Goal: Information Seeking & Learning: Learn about a topic

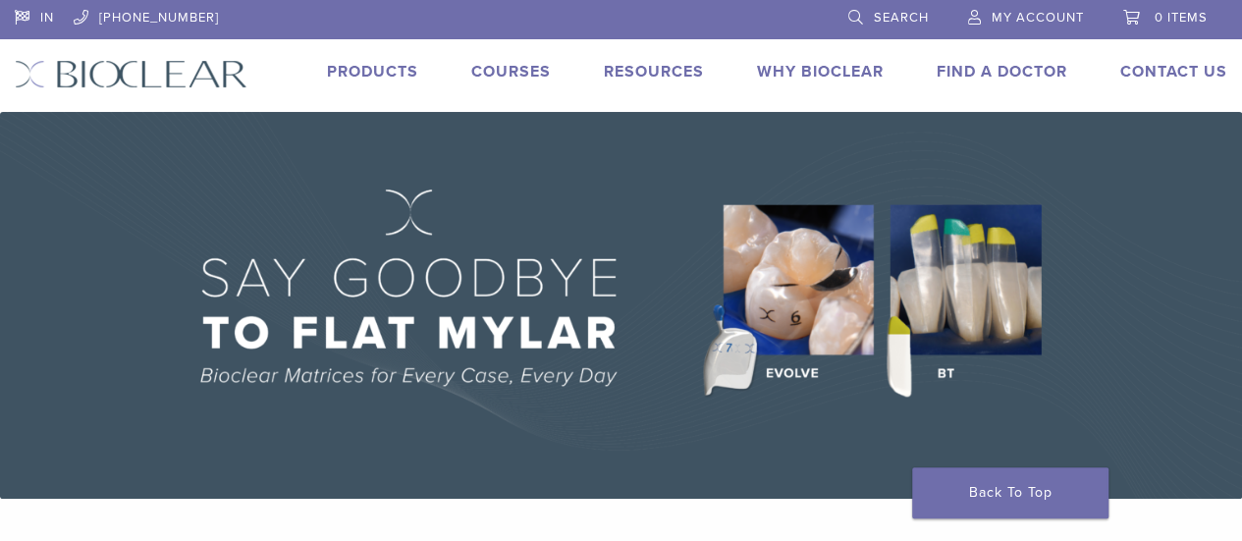
click at [391, 71] on link "Products" at bounding box center [372, 72] width 91 height 20
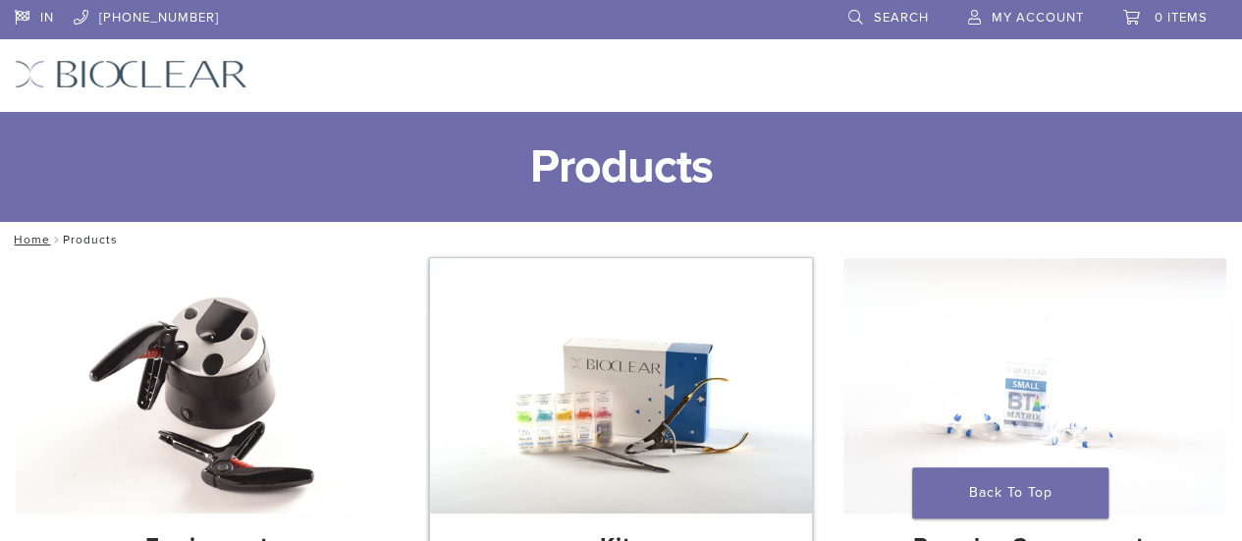
scroll to position [125, 0]
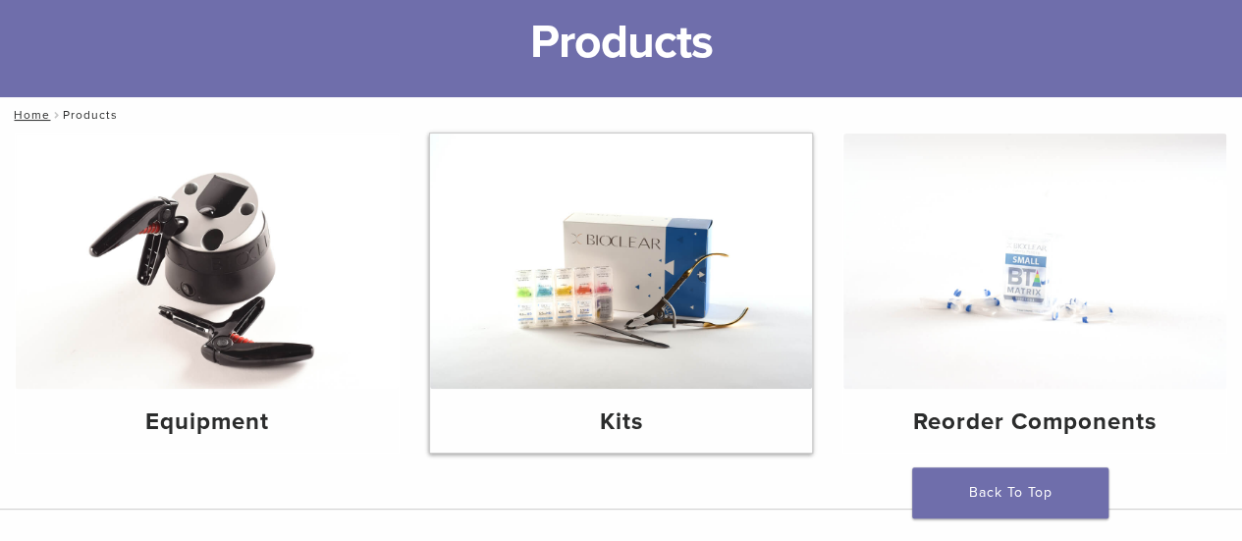
click at [641, 405] on h4 "Kits" at bounding box center [622, 422] width 352 height 35
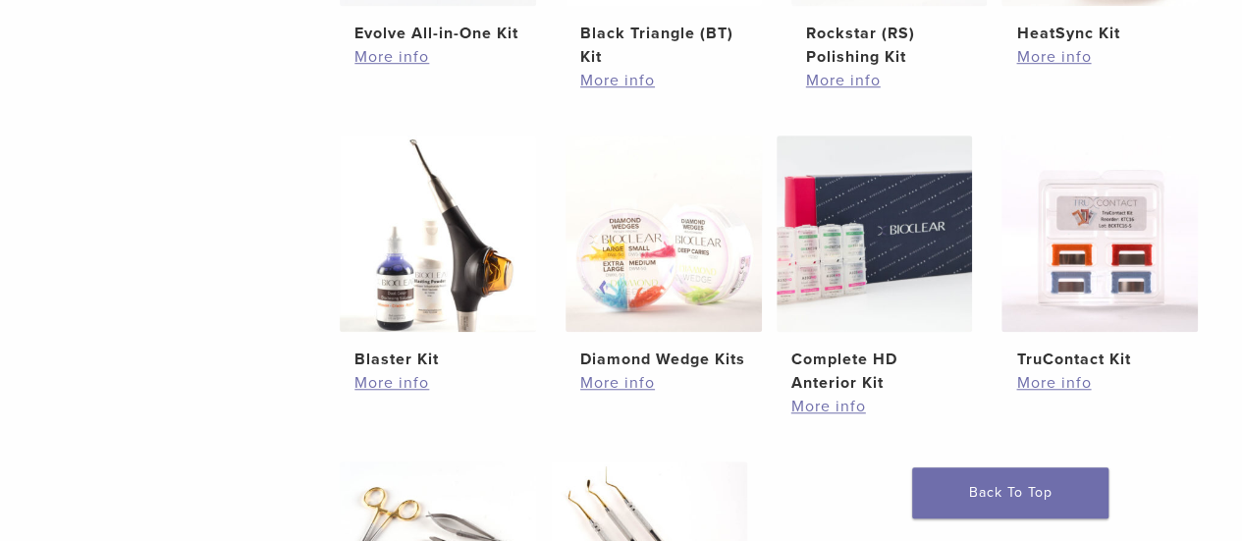
scroll to position [649, 0]
click at [845, 287] on img at bounding box center [875, 233] width 196 height 196
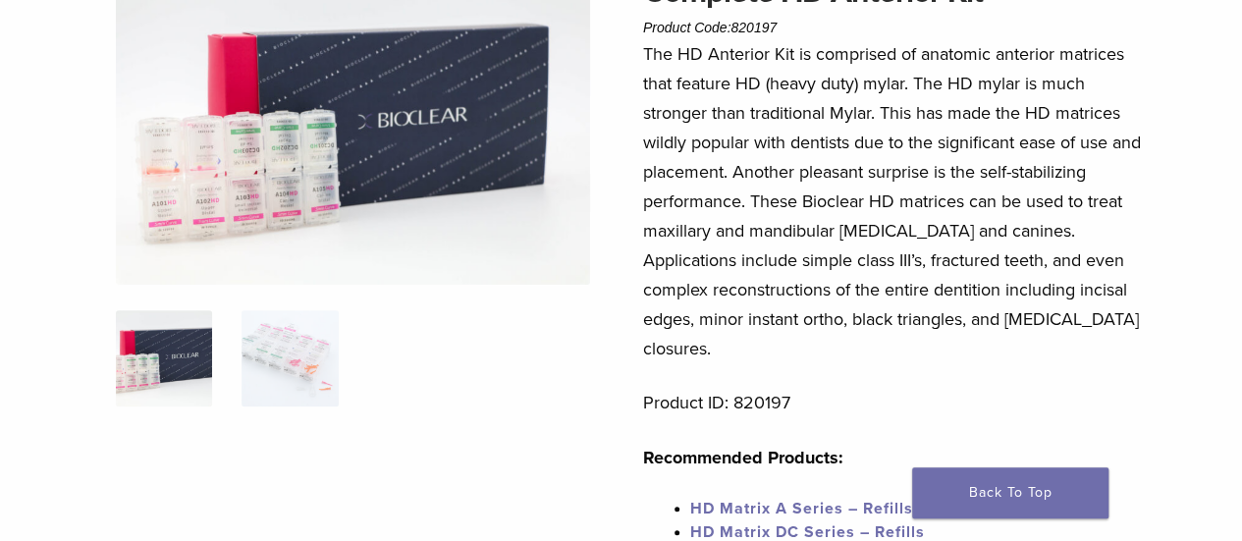
scroll to position [134, 0]
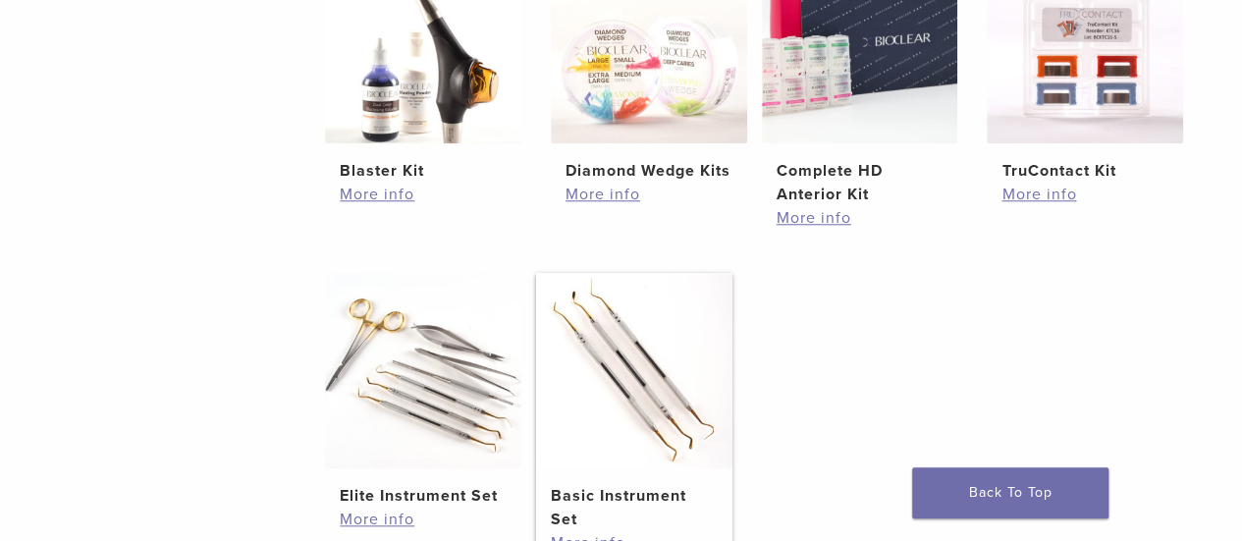
scroll to position [835, 15]
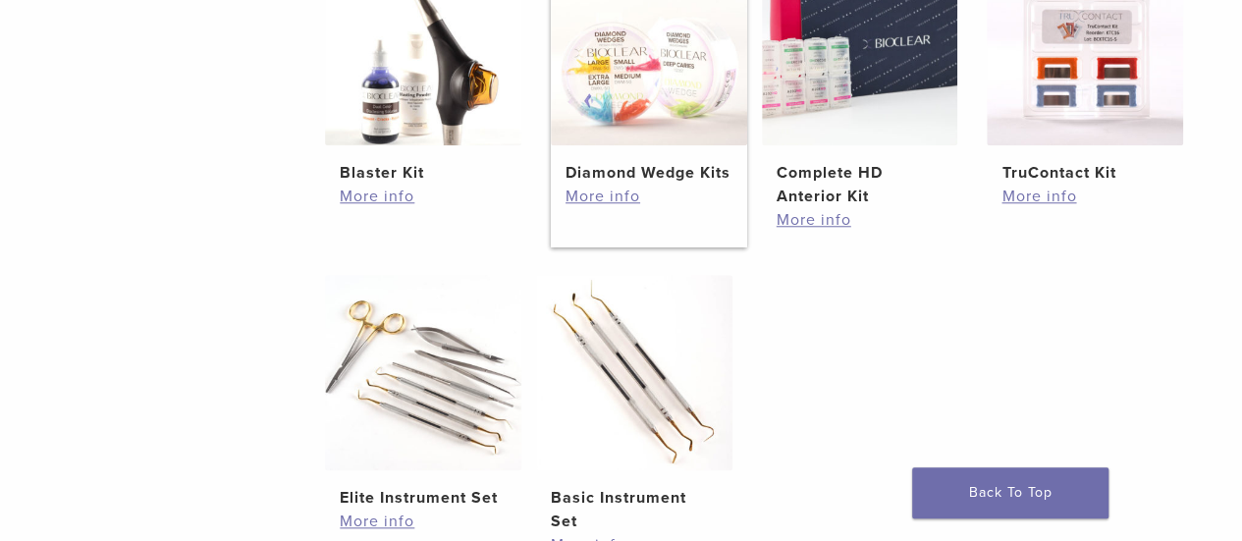
click at [674, 107] on img at bounding box center [649, 47] width 196 height 196
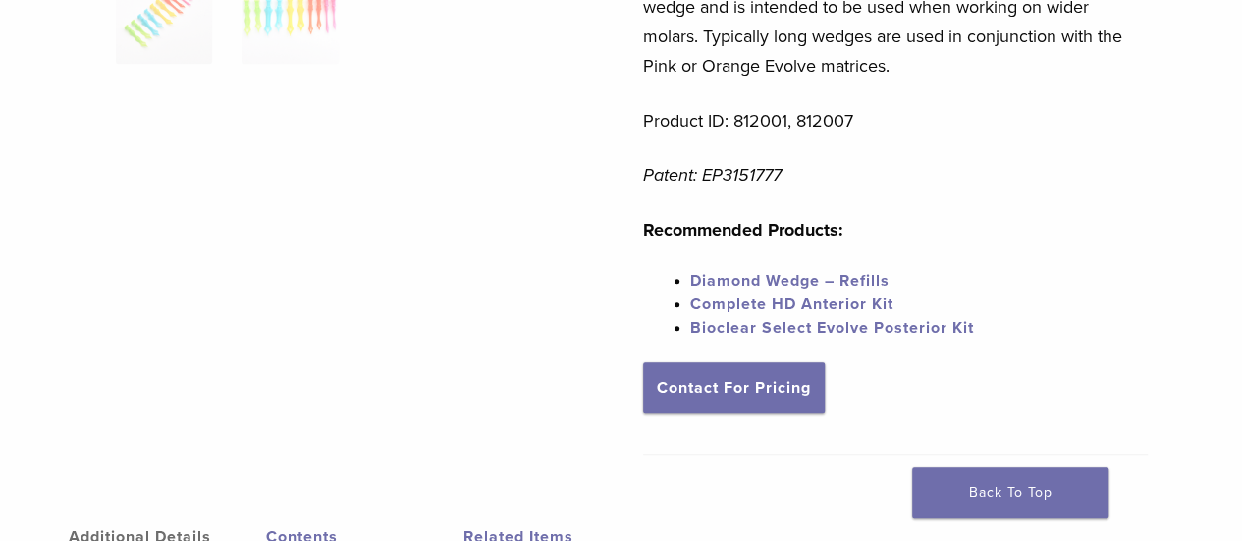
scroll to position [983, 0]
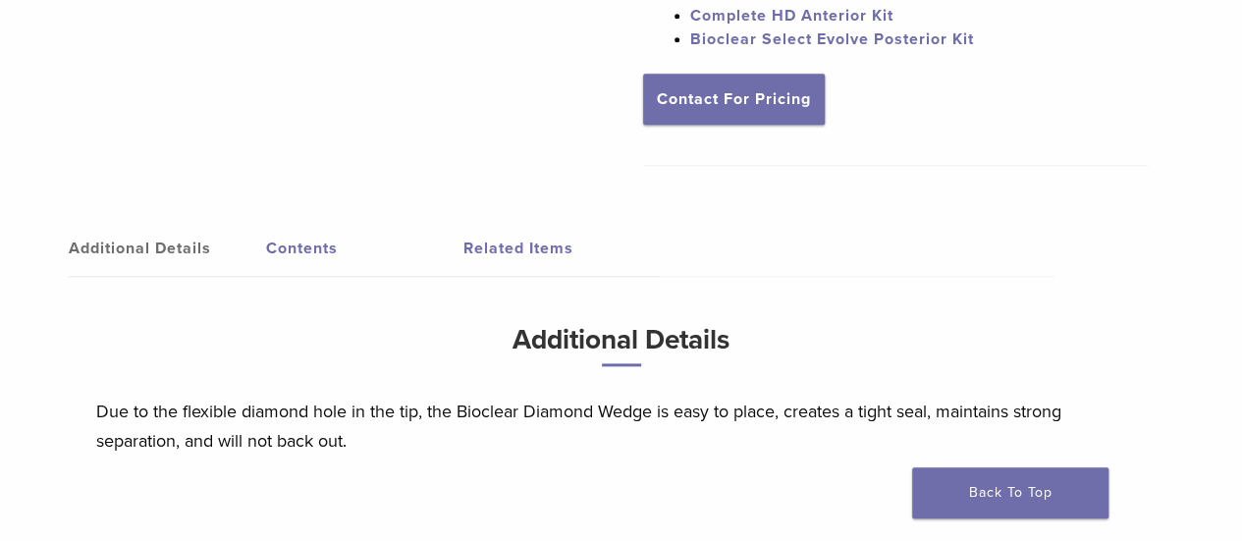
click at [317, 250] on link "Contents" at bounding box center [364, 248] width 197 height 55
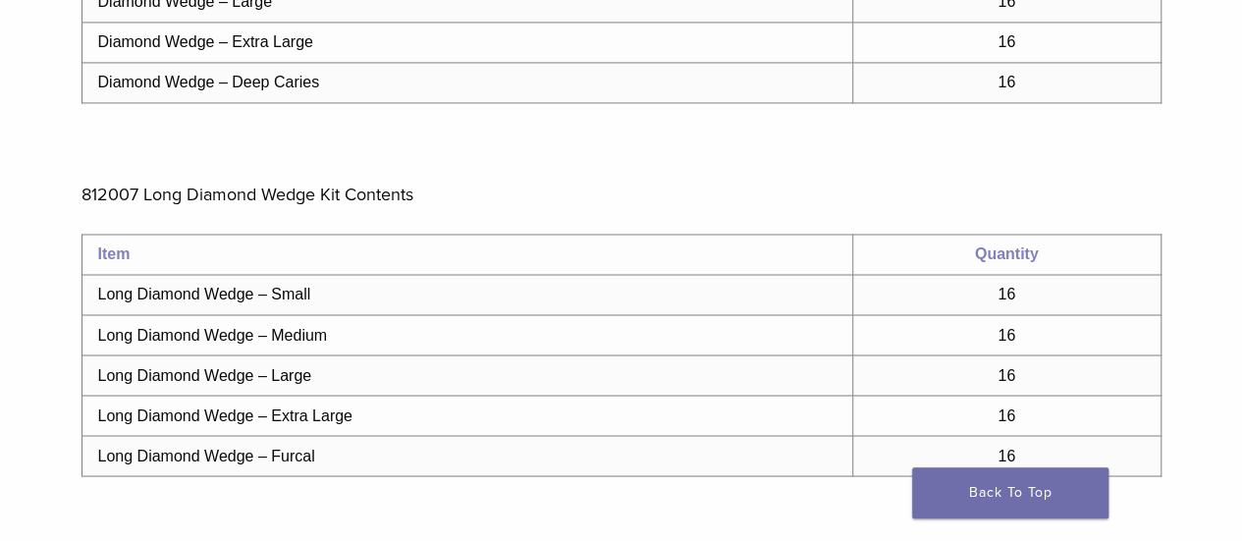
scroll to position [1639, 0]
